Goal: Navigation & Orientation: Go to known website

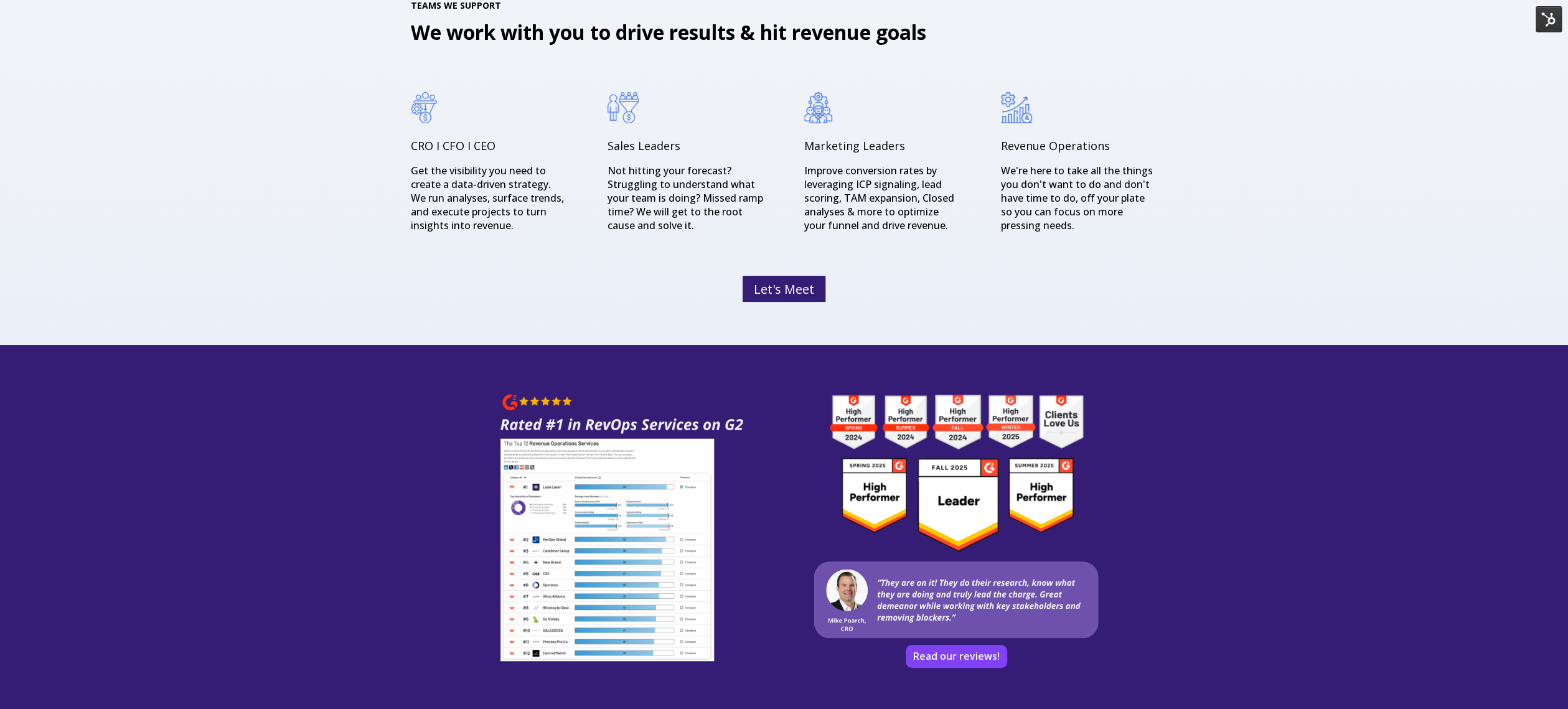
scroll to position [1998, 0]
